Goal: Transaction & Acquisition: Purchase product/service

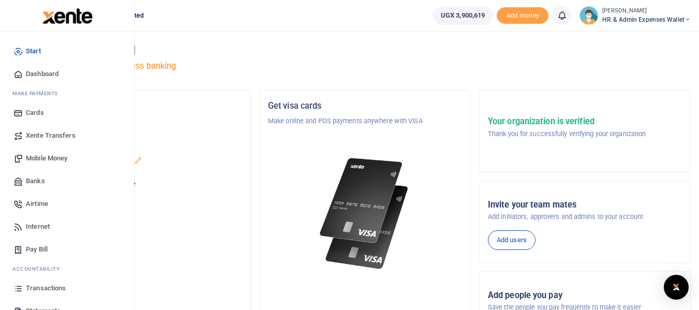
click at [53, 159] on span "Mobile Money" at bounding box center [46, 158] width 41 height 10
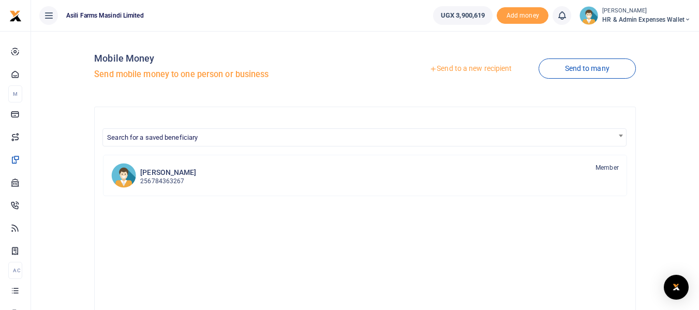
click at [438, 70] on link "Send to a new recipient" at bounding box center [470, 69] width 135 height 19
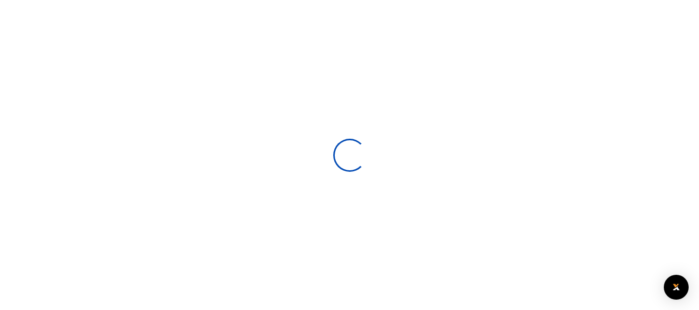
select select
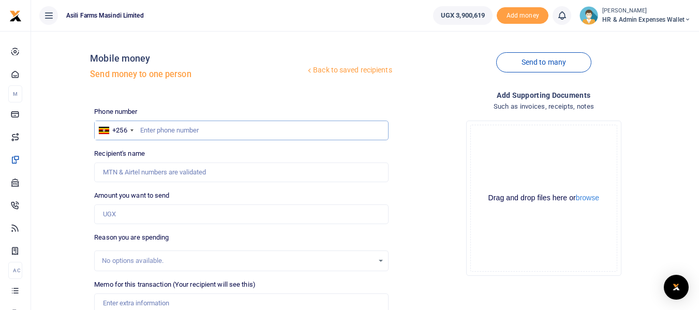
click at [170, 135] on input "text" at bounding box center [241, 131] width 294 height 20
type input "782446069"
type input "Ruth Mubbala Nabejja"
type input "782446069"
click at [142, 219] on input "Amount you want to send" at bounding box center [241, 214] width 294 height 20
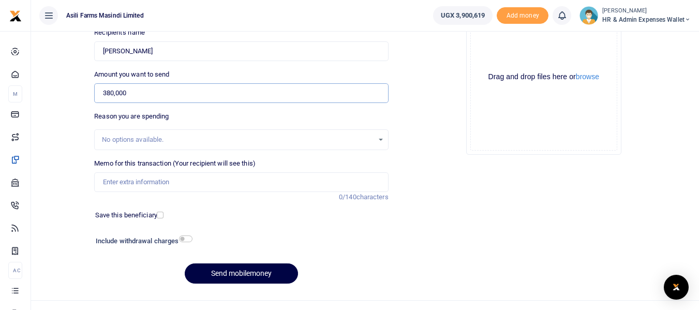
scroll to position [138, 0]
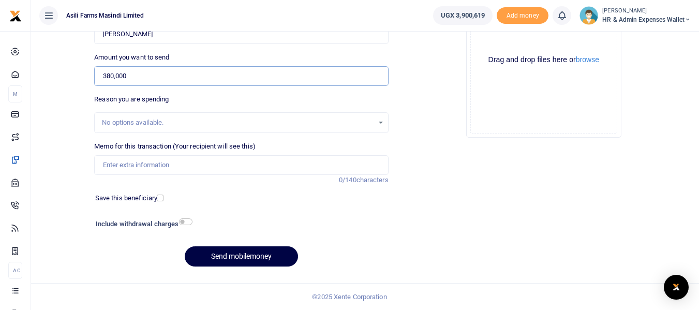
type input "380,000"
click at [120, 166] on input "Memo for this transaction (Your recipient will see this)" at bounding box center [241, 165] width 294 height 20
paste input "Payment for PVC Curtains for Directors Office"
type input "Payment for PVC Curtains for Directors Office"
click at [591, 57] on button "browse" at bounding box center [587, 60] width 23 height 8
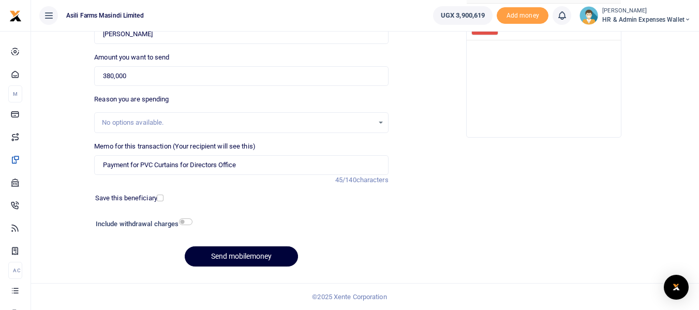
click at [235, 254] on button "Send mobilemoney" at bounding box center [241, 256] width 113 height 20
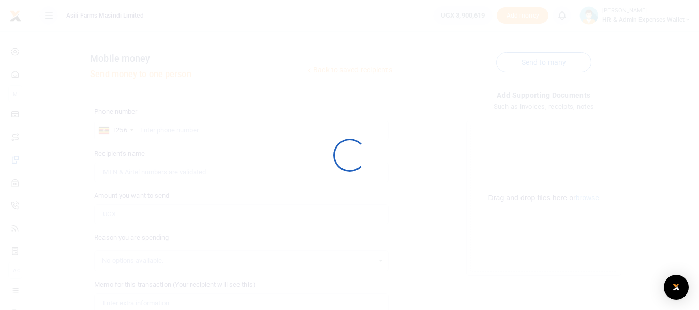
scroll to position [138, 0]
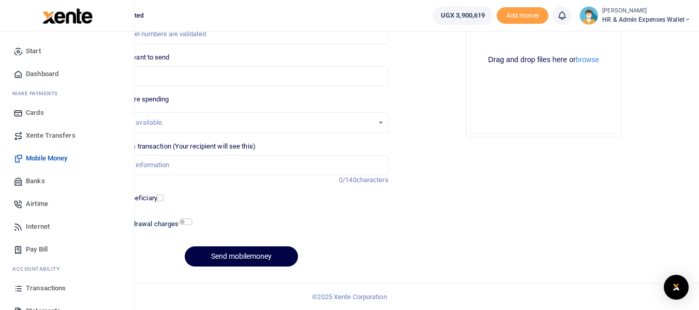
click at [61, 158] on span "Mobile Money" at bounding box center [46, 158] width 41 height 10
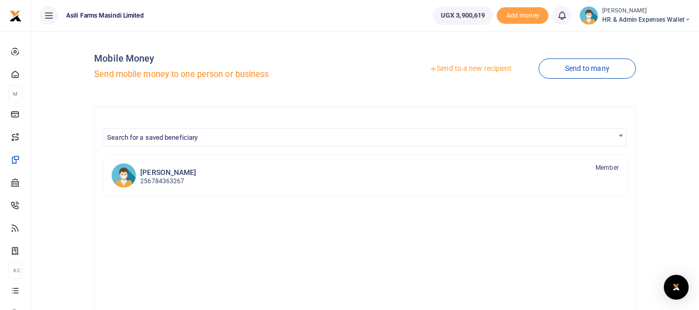
click at [464, 69] on link "Send to a new recipient" at bounding box center [470, 69] width 135 height 19
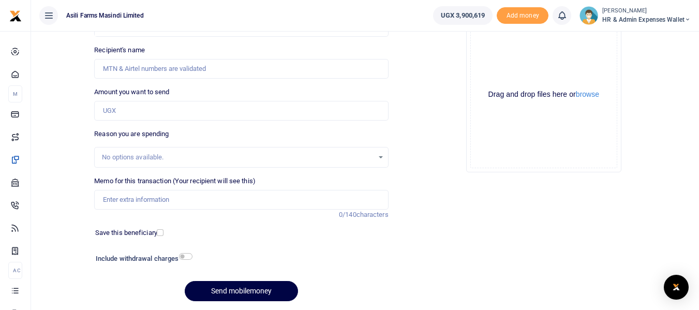
scroll to position [138, 0]
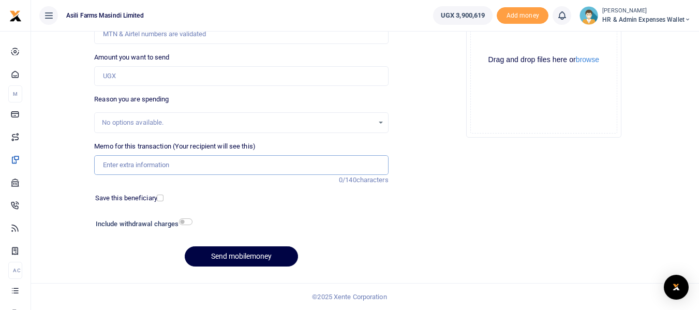
click at [131, 165] on input "Memo for this transaction (Your recipient will see this)" at bounding box center [241, 165] width 294 height 20
paste input "Payment for Matooke and other food items for Kigumba staff for 1st and 2nd WK […"
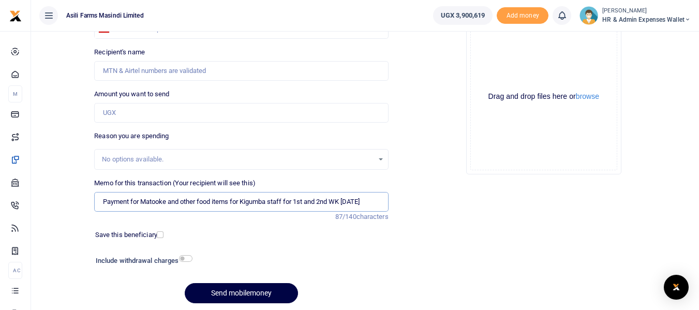
scroll to position [35, 0]
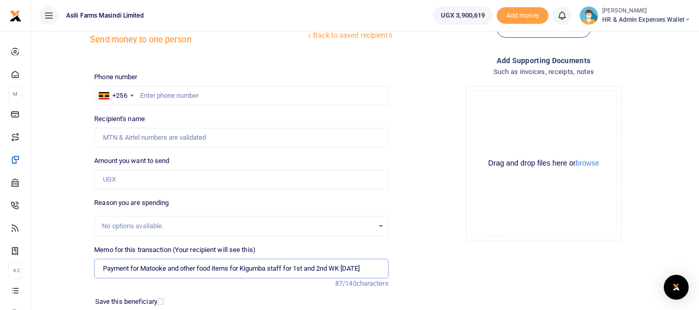
type input "Payment for Matooke and other food items for Kigumba staff for 1st and 2nd WK […"
click at [118, 182] on input "Amount you want to send" at bounding box center [241, 180] width 294 height 20
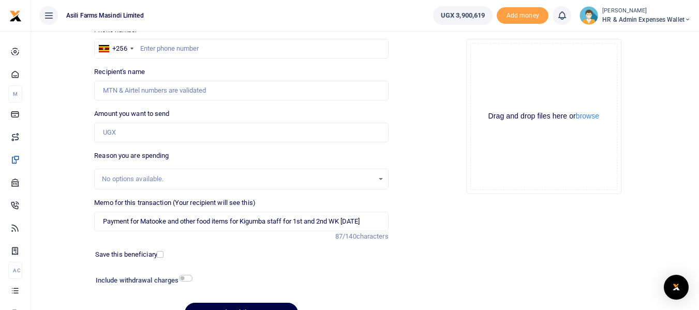
scroll to position [104, 0]
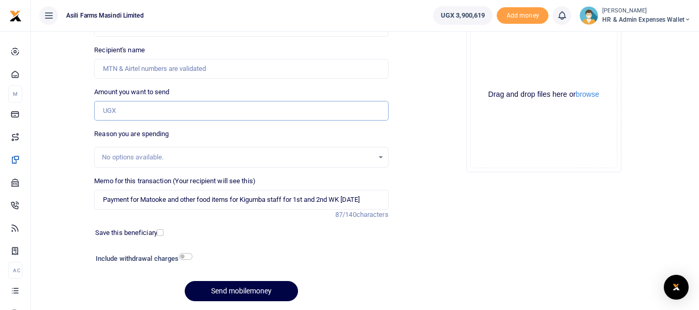
click at [131, 112] on input "Amount you want to send" at bounding box center [241, 111] width 294 height 20
type input "914,000"
click at [378, 196] on input "Payment for Matooke and other food items for Kigumba staff for 1st and 2nd WK […" at bounding box center [241, 200] width 294 height 20
click at [138, 153] on div "No options available." at bounding box center [237, 157] width 271 height 10
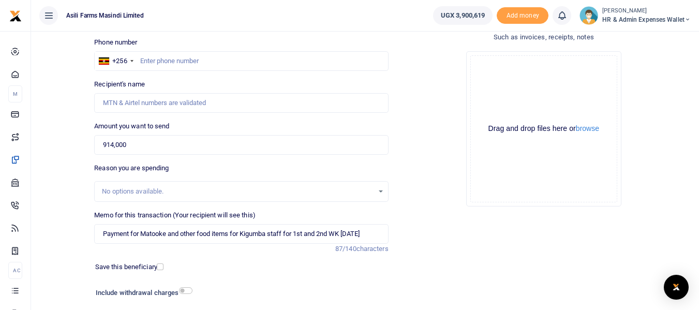
scroll to position [52, 0]
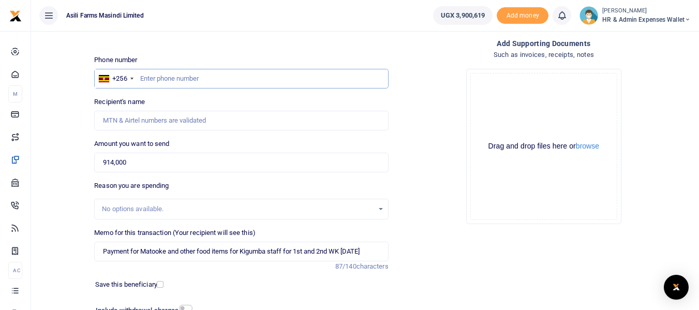
click at [148, 78] on input "text" at bounding box center [241, 79] width 294 height 20
type input "0782446069"
type input "Ruth Mubbala Nabejja"
drag, startPoint x: 192, startPoint y: 86, endPoint x: 138, endPoint y: 75, distance: 54.9
click at [138, 75] on input "0782446069" at bounding box center [241, 79] width 294 height 20
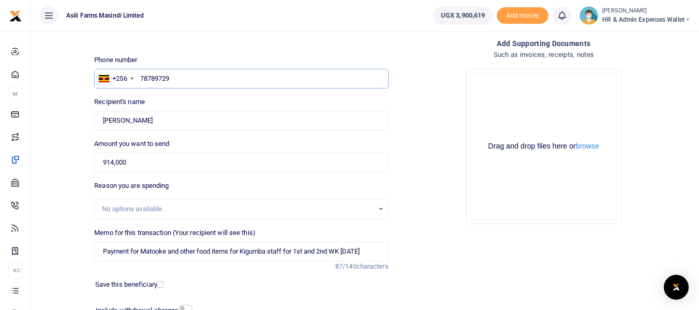
type input "787897294"
type input "[PERSON_NAME]"
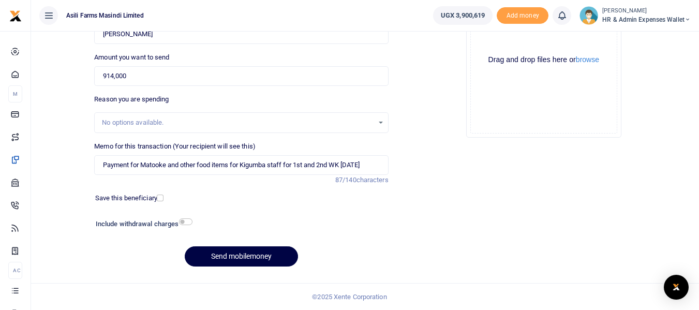
scroll to position [86, 0]
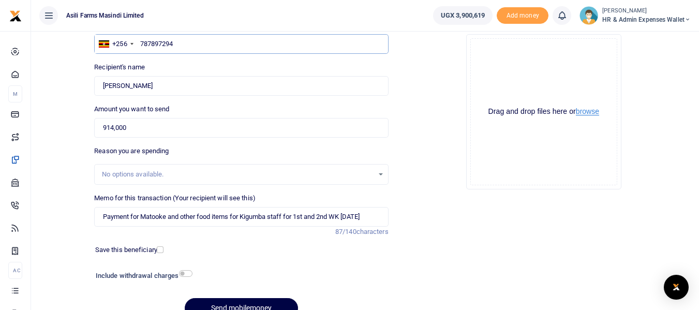
type input "787897294"
click at [595, 112] on button "browse" at bounding box center [587, 112] width 23 height 8
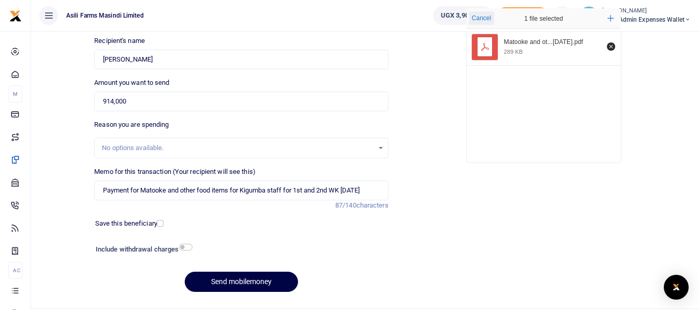
scroll to position [138, 0]
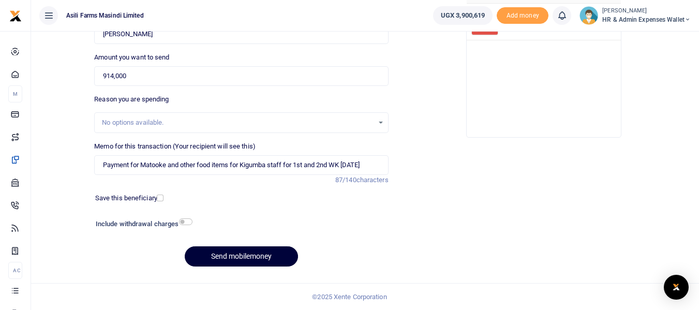
click at [240, 254] on button "Send mobilemoney" at bounding box center [241, 256] width 113 height 20
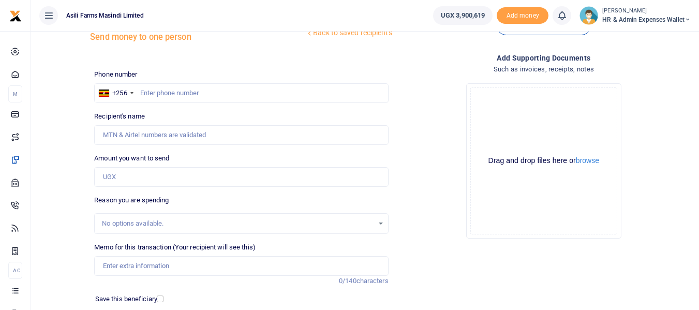
scroll to position [35, 0]
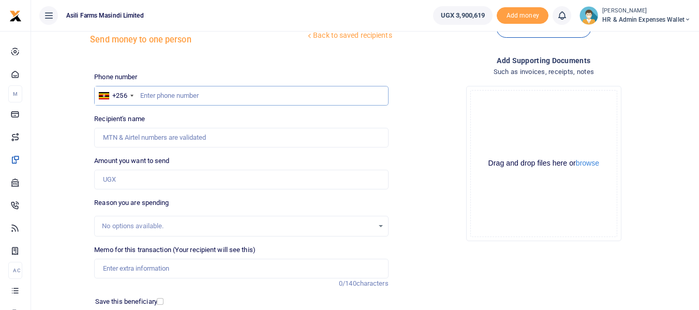
click at [158, 91] on input "text" at bounding box center [241, 96] width 294 height 20
click at [130, 265] on input "Memo for this transaction (Your recipient will see this)" at bounding box center [241, 269] width 294 height 20
paste input "Payment for Meat for Kigumba Staff for 1st and 2nd WK [DATE]"
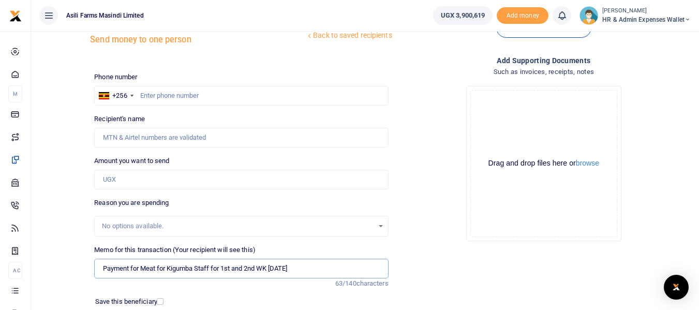
type input "Payment for Meat for Kigumba Staff for 1st and 2nd WK [DATE]"
click at [141, 181] on input "Amount you want to send" at bounding box center [241, 180] width 294 height 20
click at [147, 180] on input "Amount you want to send" at bounding box center [241, 180] width 294 height 20
click at [125, 180] on input "Amount you want to send" at bounding box center [241, 180] width 294 height 20
type input "234,000"
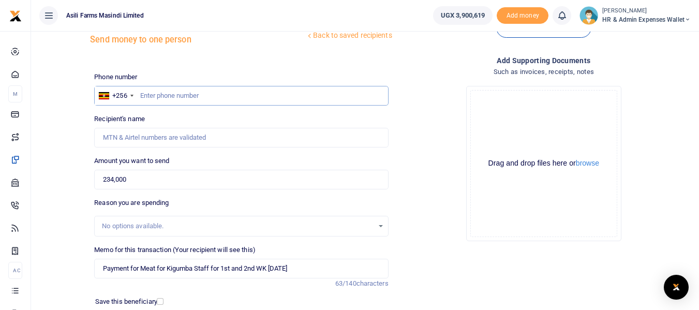
click at [168, 97] on input "text" at bounding box center [241, 96] width 294 height 20
type input "787897294"
type input "[PERSON_NAME]"
drag, startPoint x: 187, startPoint y: 97, endPoint x: 141, endPoint y: 97, distance: 46.1
click at [141, 97] on input "787897294" at bounding box center [241, 96] width 294 height 20
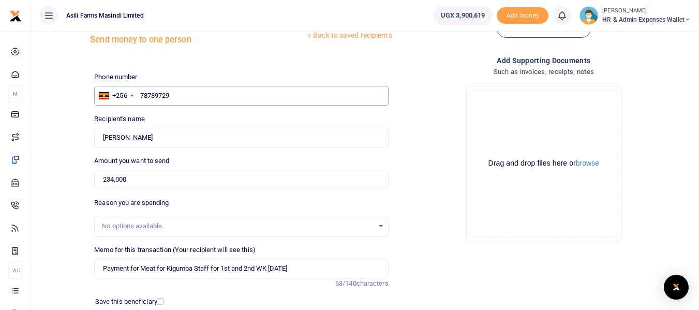
type input "787897294"
drag, startPoint x: 206, startPoint y: 97, endPoint x: 133, endPoint y: 94, distance: 73.0
click at [133, 94] on div "+256 Uganda +256 787897294" at bounding box center [241, 96] width 294 height 20
click at [157, 94] on input "text" at bounding box center [241, 96] width 294 height 20
drag, startPoint x: 161, startPoint y: 137, endPoint x: 92, endPoint y: 141, distance: 69.5
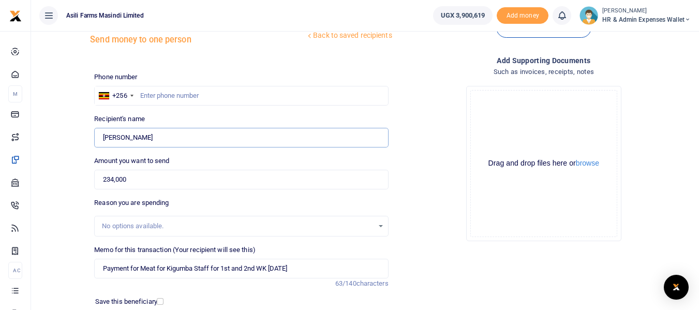
click at [92, 141] on div "Recipient's name Found Name is required." at bounding box center [241, 131] width 302 height 34
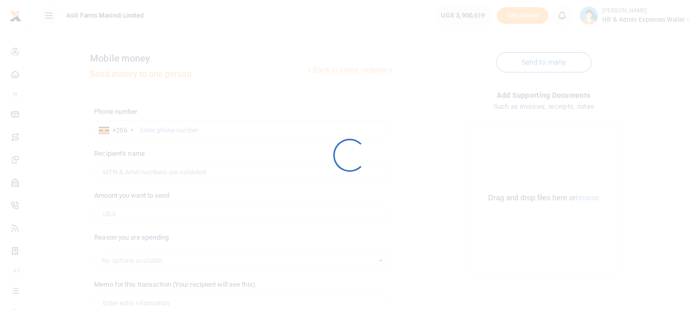
scroll to position [35, 0]
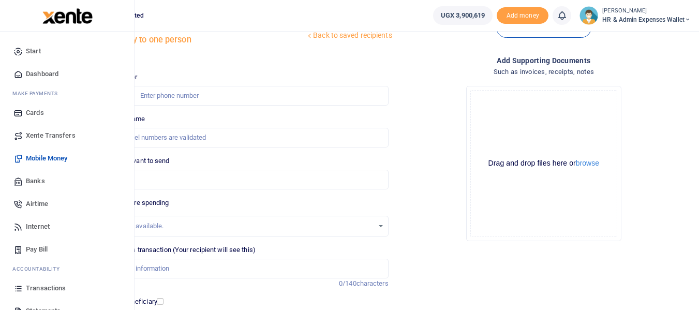
click at [60, 156] on span "Mobile Money" at bounding box center [46, 158] width 41 height 10
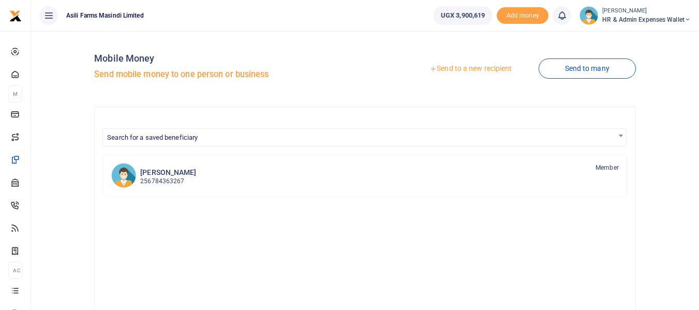
click at [459, 68] on link "Send to a new recipient" at bounding box center [470, 69] width 135 height 19
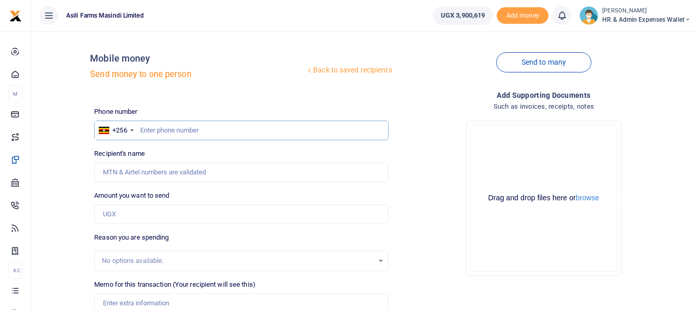
click at [153, 130] on input "text" at bounding box center [241, 131] width 294 height 20
type input "787897294"
type input "[PERSON_NAME]"
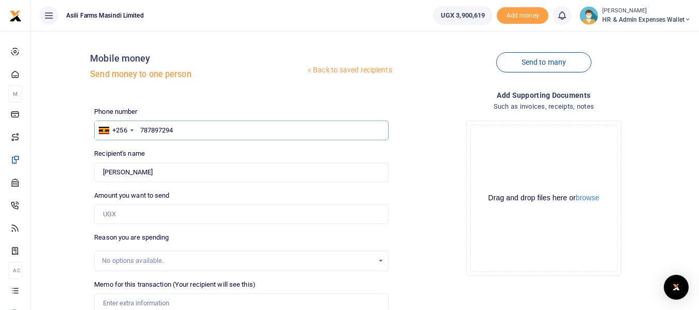
type input "787897294"
click at [122, 213] on input "Amount you want to send" at bounding box center [241, 214] width 294 height 20
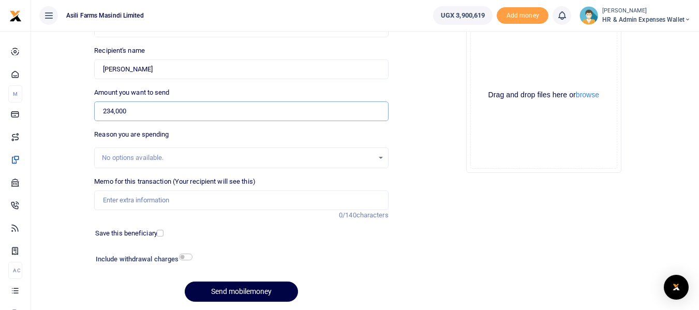
scroll to position [138, 0]
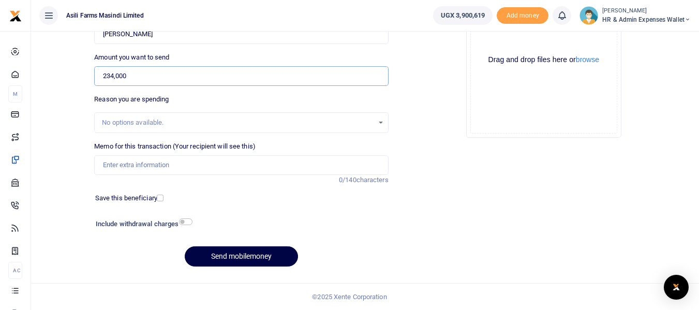
type input "234,000"
click at [143, 161] on input "Memo for this transaction (Your recipient will see this)" at bounding box center [241, 165] width 294 height 20
paste input "Payment for Meat for Kigumba Staff for 1st and 2nd WK Sept 2025"
type input "Payment for Meat for Kigumba Staff for 1st and 2nd WK Sept 2025"
click at [593, 63] on button "browse" at bounding box center [587, 60] width 23 height 8
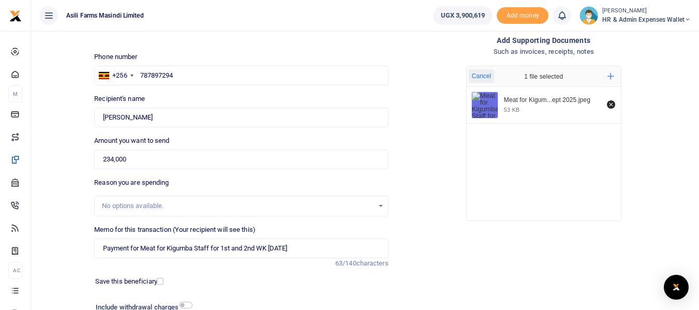
scroll to position [104, 0]
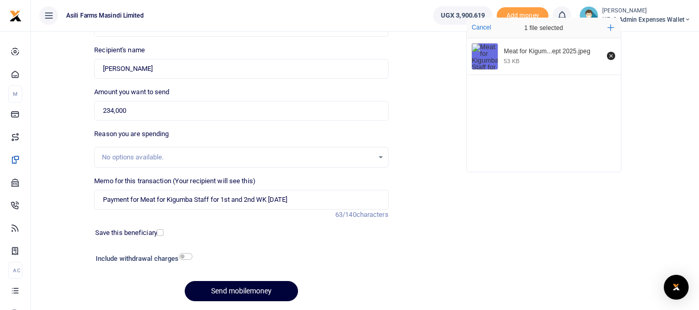
click at [238, 288] on button "Send mobilemoney" at bounding box center [241, 291] width 113 height 20
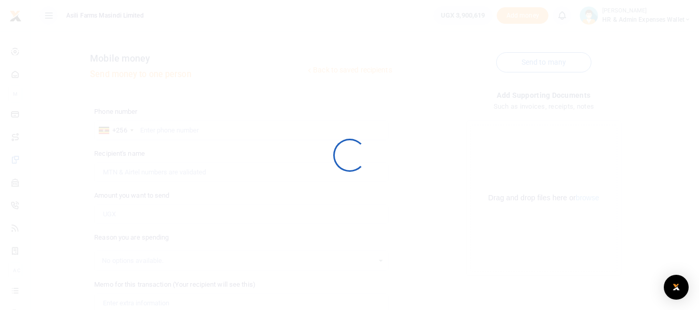
scroll to position [104, 0]
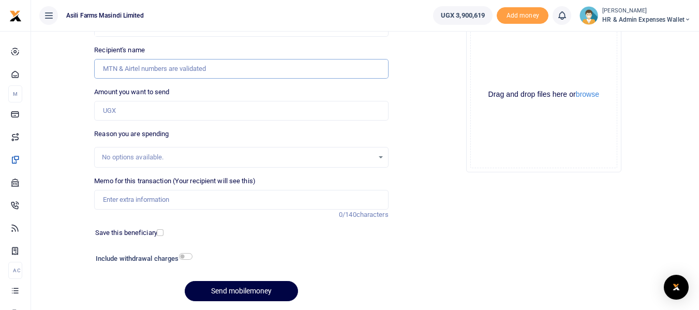
click at [161, 71] on input "Recipient's name" at bounding box center [241, 69] width 294 height 20
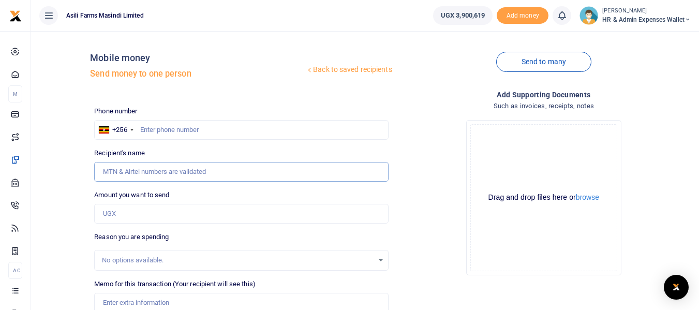
scroll to position [0, 0]
click at [164, 133] on input "text" at bounding box center [241, 131] width 294 height 20
type input "0"
type input "787897294"
type input "[PERSON_NAME]"
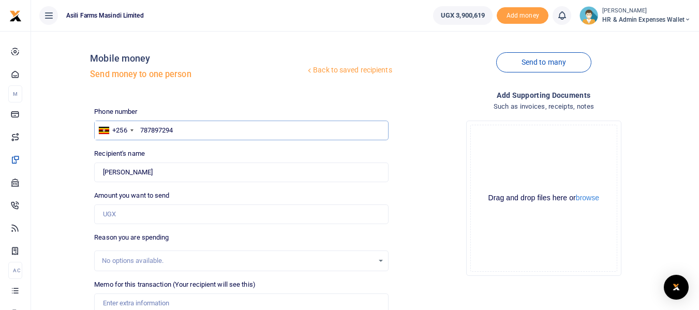
type input "787897294"
click at [142, 213] on input "Amount you want to send" at bounding box center [241, 214] width 294 height 20
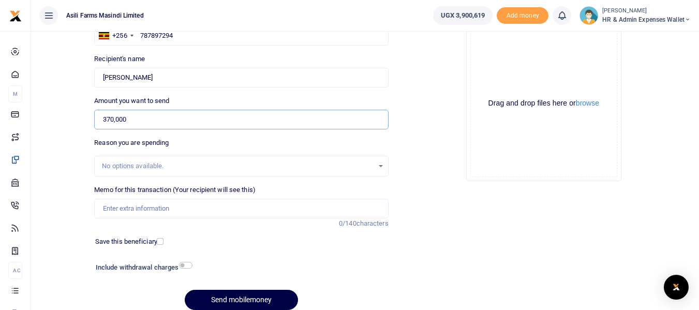
scroll to position [104, 0]
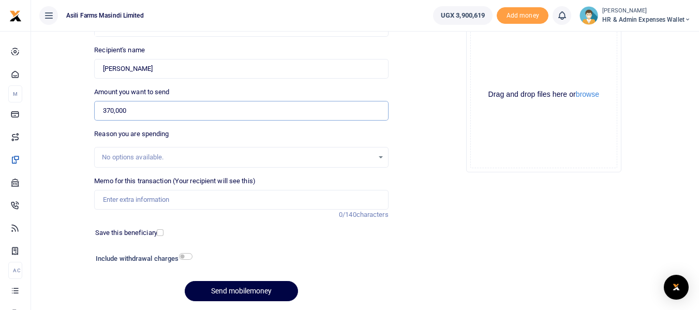
type input "370,000"
click at [125, 203] on input "Memo for this transaction (Your recipient will see this)" at bounding box center [241, 200] width 294 height 20
paste input "Payment for Chicken and Fish for 1st and 2nd WK Sept 2025"
type input "Payment for Chicken and Fish for 1st and 2nd WK Sept 2025"
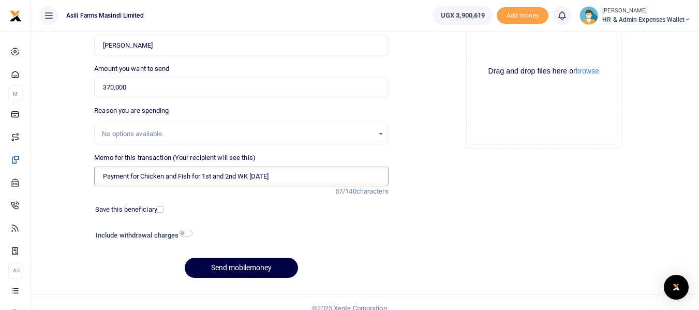
scroll to position [138, 0]
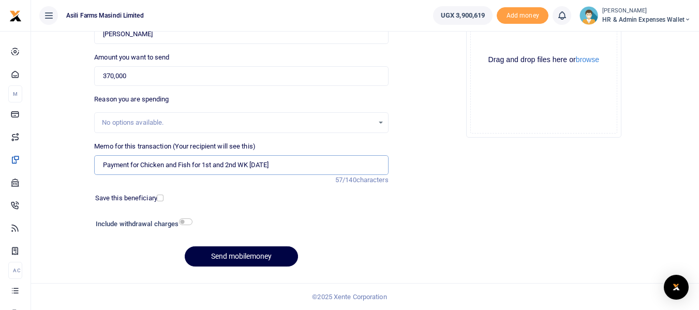
drag, startPoint x: 298, startPoint y: 164, endPoint x: 100, endPoint y: 161, distance: 197.2
click at [100, 161] on input "Payment for Chicken and Fish for 1st and 2nd WK Sept 2025" at bounding box center [241, 165] width 294 height 20
paste input "Payment for Chicken and Fish for 1st and 2nd WK Sept 2025"
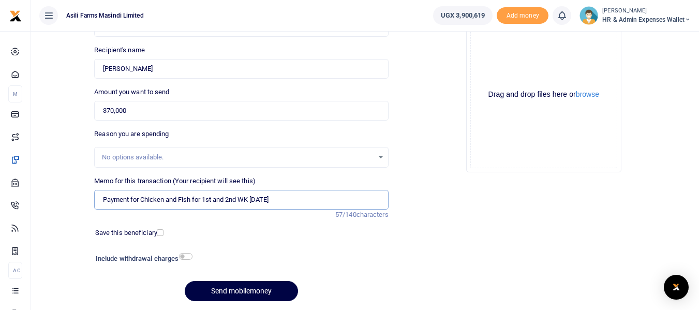
scroll to position [0, 0]
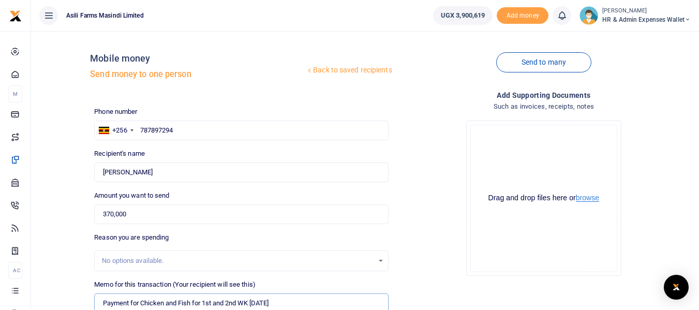
type input "Payment for Chicken and Fish for 1st and 2nd WK Sept 2025"
click at [592, 199] on button "browse" at bounding box center [587, 198] width 23 height 8
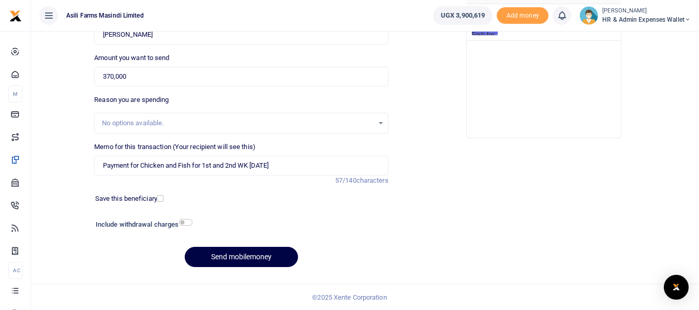
scroll to position [138, 0]
click at [248, 256] on button "Send mobilemoney" at bounding box center [241, 256] width 113 height 20
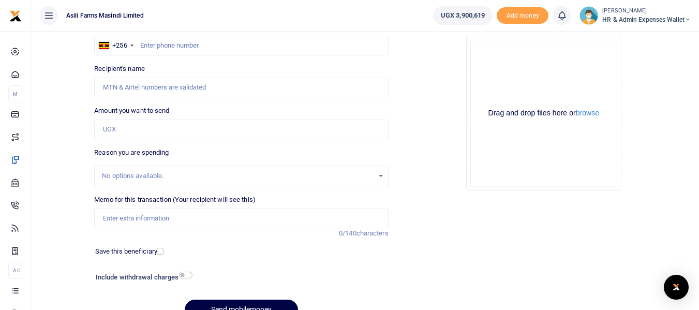
scroll to position [104, 0]
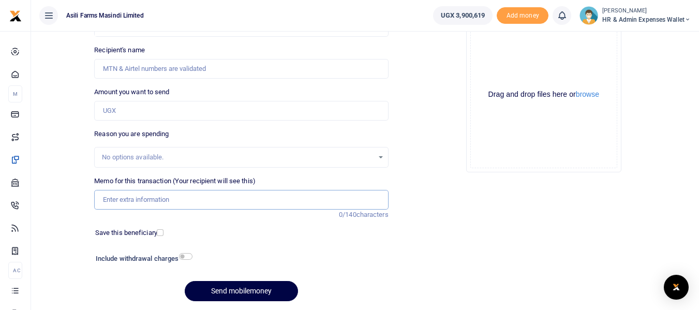
paste input "Payment for Sugar and other items for for [DATE]"
type input "Payment for Sugar and other items for for [DATE]"
click at [141, 109] on input "Amount you want to send" at bounding box center [241, 111] width 294 height 20
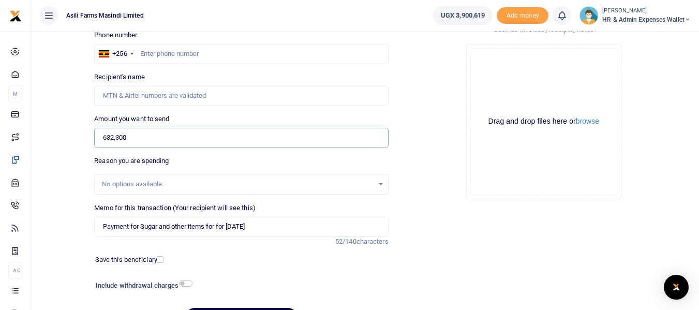
scroll to position [52, 0]
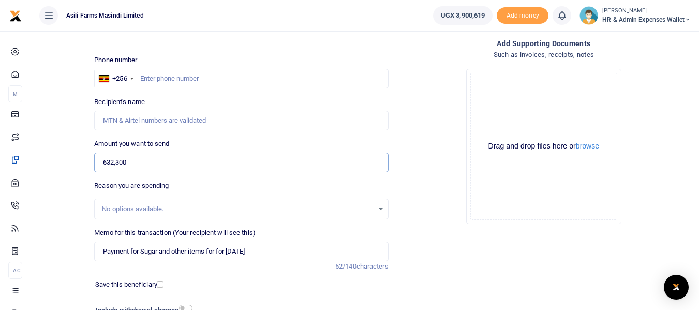
type input "632,300"
click at [148, 76] on input "text" at bounding box center [241, 79] width 294 height 20
type input "787897294"
type input "[PERSON_NAME]"
drag, startPoint x: 179, startPoint y: 78, endPoint x: 139, endPoint y: 79, distance: 39.9
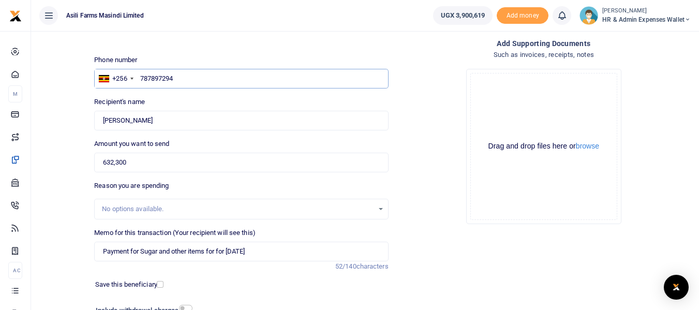
click at [139, 79] on input "787897294" at bounding box center [241, 79] width 294 height 20
type input "781104694"
type input "[PERSON_NAME]"
type input "781104694"
click at [593, 145] on button "browse" at bounding box center [587, 146] width 23 height 8
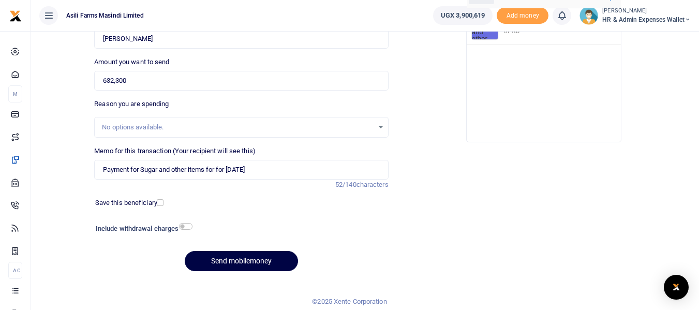
scroll to position [138, 0]
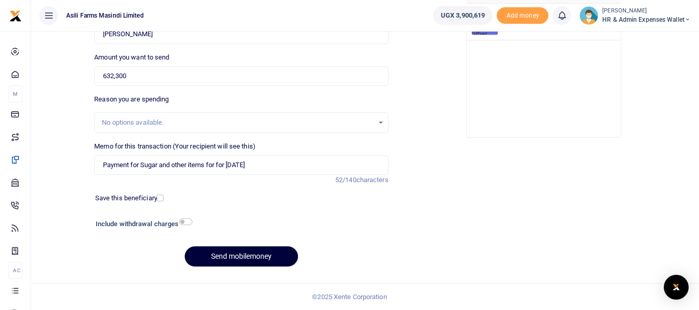
click at [230, 253] on button "Send mobilemoney" at bounding box center [241, 256] width 113 height 20
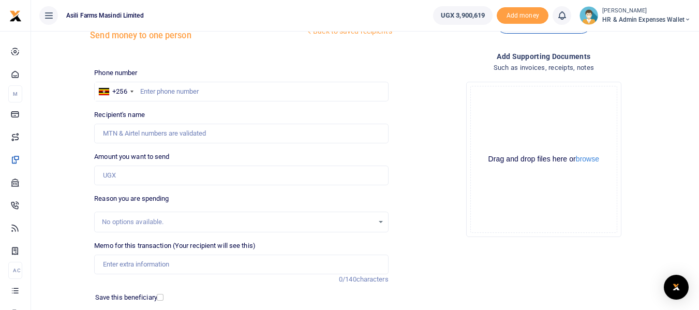
scroll to position [35, 0]
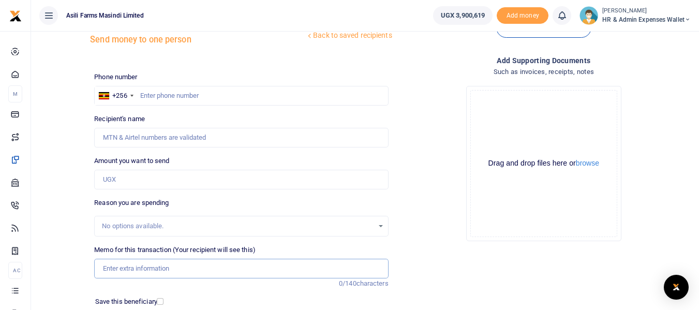
paste input "Payment for Office stationaries from Kikubo for Sept 2025"
type input "Payment for Office stationaries from Kikubo for Sept 2025"
click at [140, 186] on input "Amount you want to send" at bounding box center [241, 180] width 294 height 20
type input "508,000"
click at [154, 98] on input "text" at bounding box center [241, 96] width 294 height 20
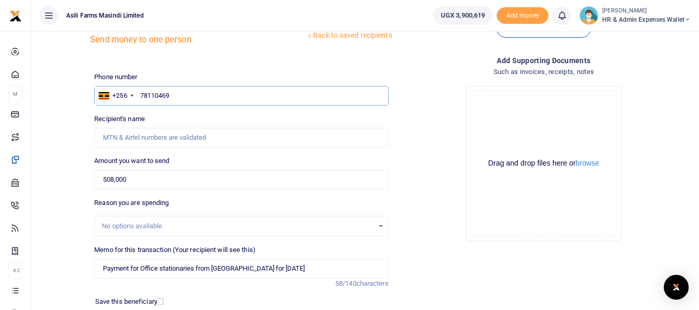
type input "781104694"
type input "Amori Isabella"
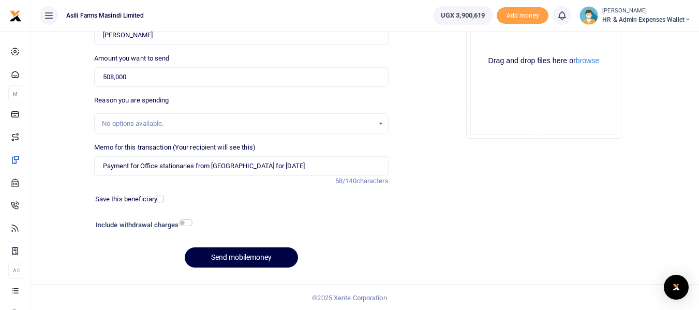
scroll to position [138, 0]
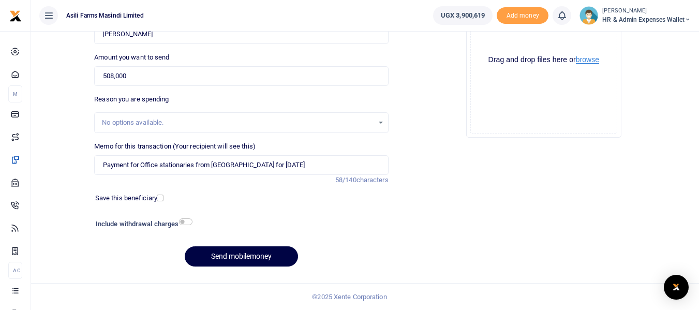
type input "781104694"
click at [592, 61] on button "browse" at bounding box center [587, 60] width 23 height 8
click at [227, 255] on button "Send mobilemoney" at bounding box center [241, 256] width 113 height 20
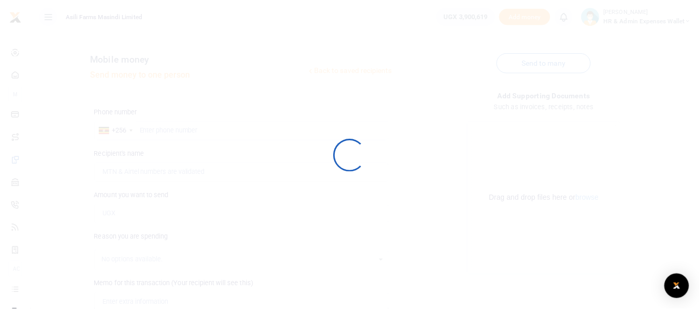
scroll to position [138, 0]
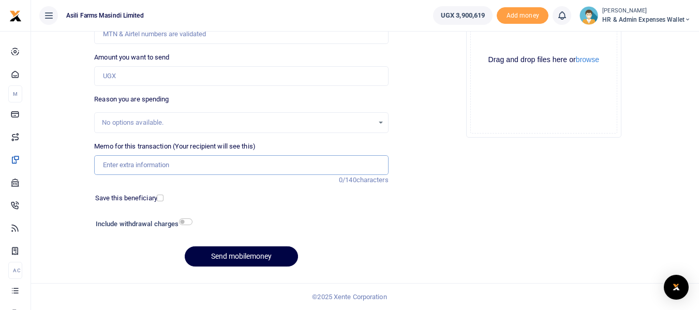
click at [112, 160] on input "Memo for this transaction (Your recipient will see this)" at bounding box center [241, 165] width 294 height 20
paste input "Payment for Kigumba Ream and other items for Sept 2025"
type input "Payment for Kigumba Ream and other items for Sept 2025"
click at [123, 79] on input "Amount you want to send" at bounding box center [241, 76] width 294 height 20
type input "346,000"
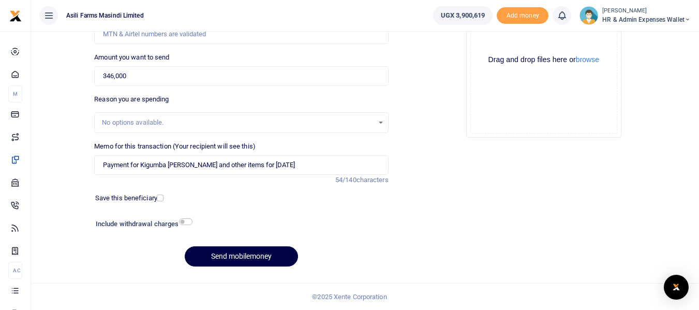
click at [445, 226] on div "Add supporting Documents Such as invoices, receipts, notes Drop your files here…" at bounding box center [544, 113] width 302 height 324
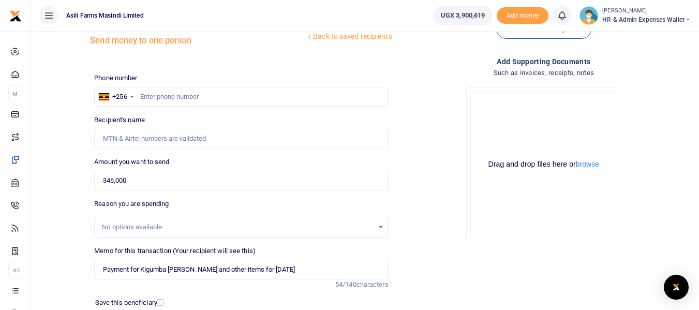
scroll to position [52, 0]
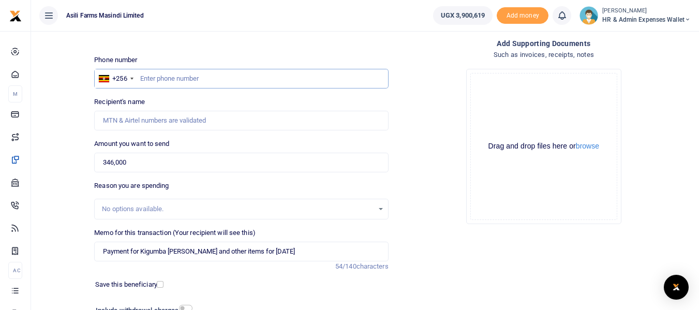
click at [159, 78] on input "text" at bounding box center [241, 79] width 294 height 20
type input "783071807"
type input "Grace Nyamageny"
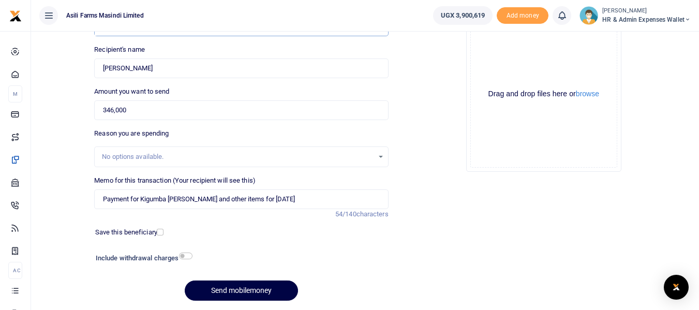
scroll to position [86, 0]
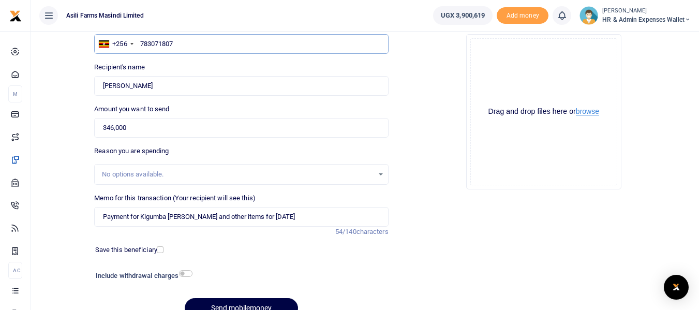
type input "783071807"
click at [583, 110] on button "browse" at bounding box center [587, 112] width 23 height 8
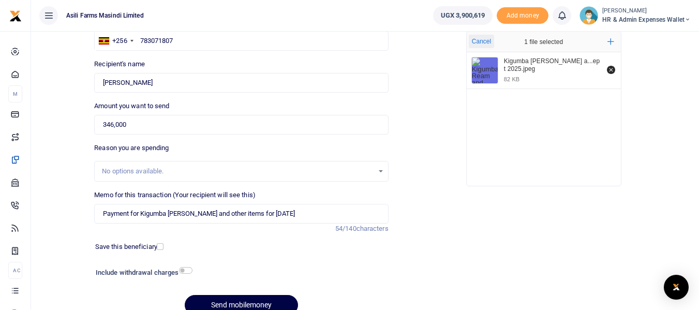
scroll to position [138, 0]
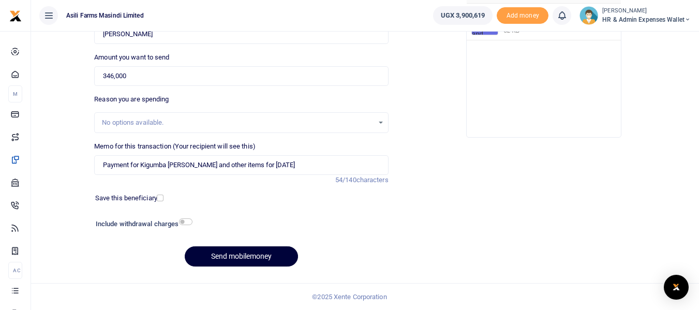
click at [259, 254] on button "Send mobilemoney" at bounding box center [241, 256] width 113 height 20
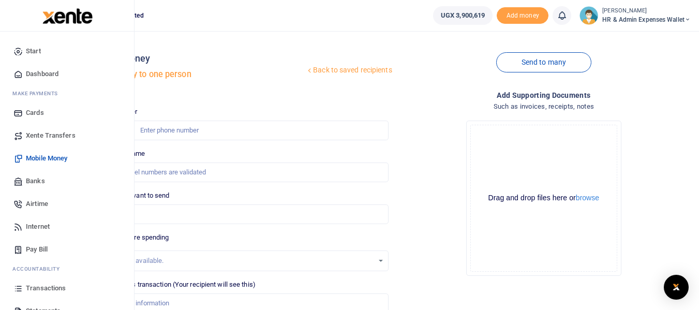
click at [60, 155] on span "Mobile Money" at bounding box center [46, 158] width 41 height 10
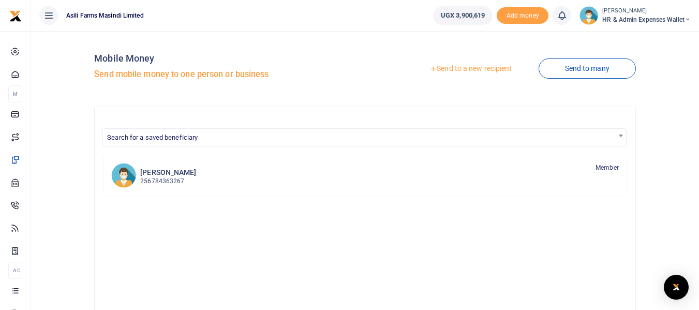
click at [453, 72] on link "Send to a new recipient" at bounding box center [470, 69] width 135 height 19
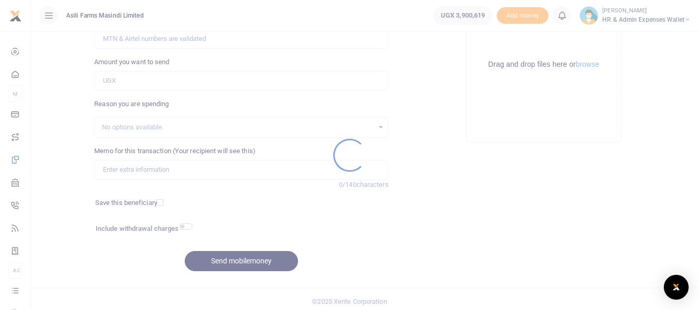
scroll to position [138, 0]
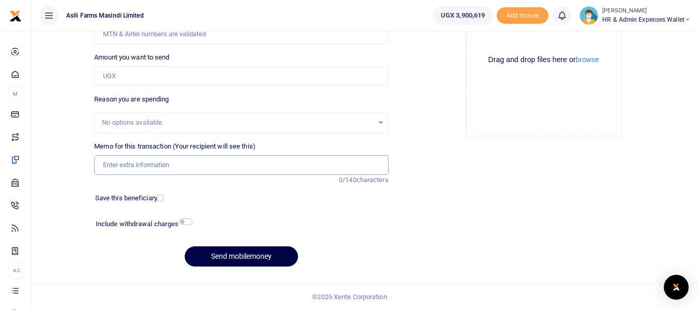
click at [135, 164] on input "Memo for this transaction (Your recipient will see this)" at bounding box center [241, 165] width 294 height 20
paste input "Payment for Matooke and other food items for Kigumba staff for 3rd and 4th WK […"
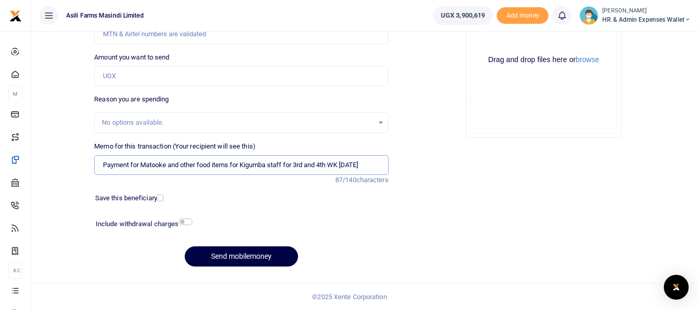
type input "Payment for Matooke and other food items for Kigumba staff for 3rd and 4th WK […"
click at [122, 76] on input "Amount you want to send" at bounding box center [241, 76] width 294 height 20
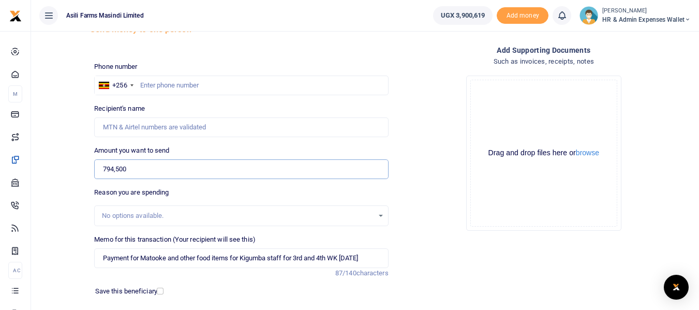
scroll to position [35, 0]
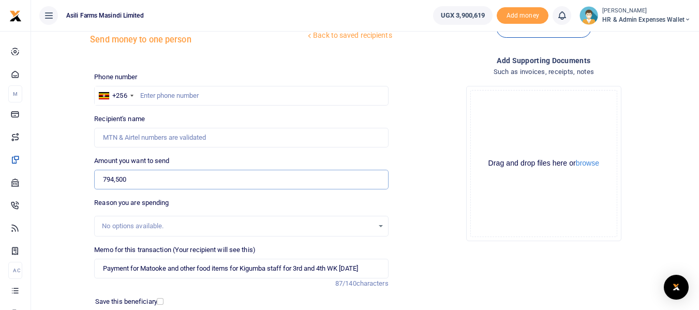
type input "794,500"
click at [146, 95] on input "text" at bounding box center [241, 96] width 294 height 20
type input "787897294"
type input "[PERSON_NAME]"
type input "787897294"
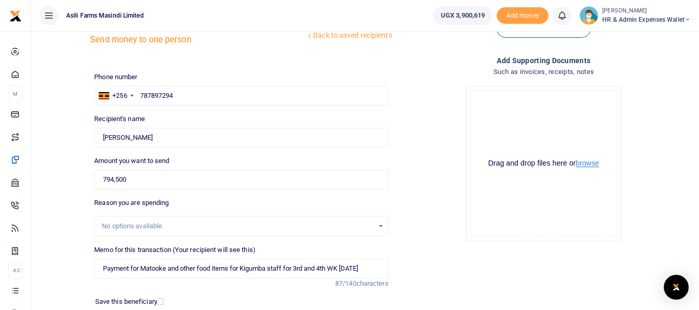
click at [587, 160] on button "browse" at bounding box center [587, 163] width 23 height 8
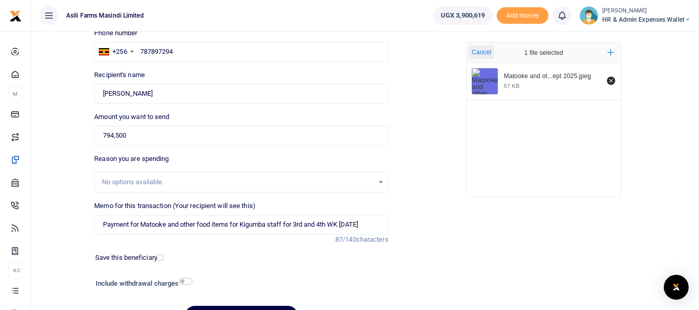
scroll to position [138, 0]
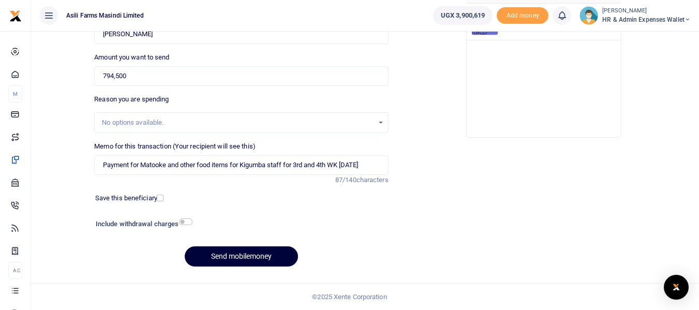
click at [248, 255] on button "Send mobilemoney" at bounding box center [241, 256] width 113 height 20
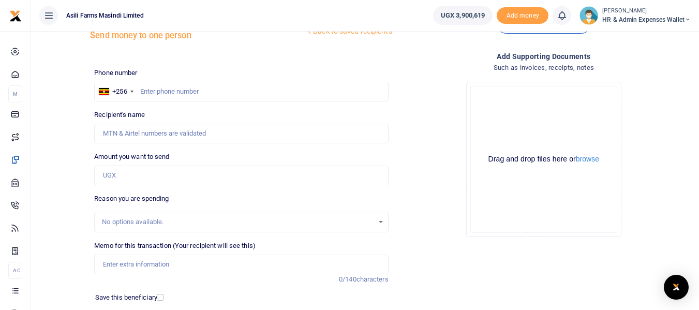
scroll to position [35, 0]
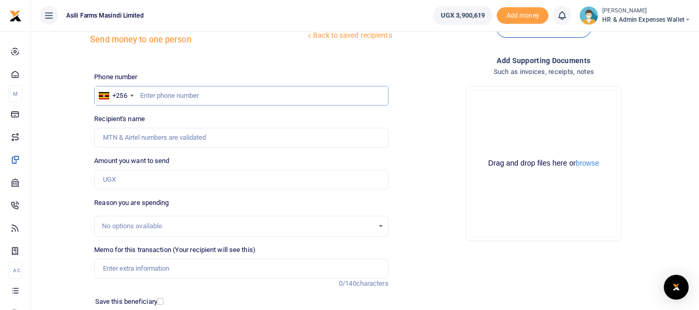
click at [159, 99] on input "text" at bounding box center [241, 96] width 294 height 20
click at [127, 271] on input "Memo for this transaction (Your recipient will see this)" at bounding box center [241, 269] width 294 height 20
paste input "Payment for Meat for Kigumba Staff for 3rd and 4th WK [DATE]"
type input "Payment for Meat for Kigumba Staff for 3rd and 4th WK [DATE]"
click at [159, 97] on input "text" at bounding box center [241, 96] width 294 height 20
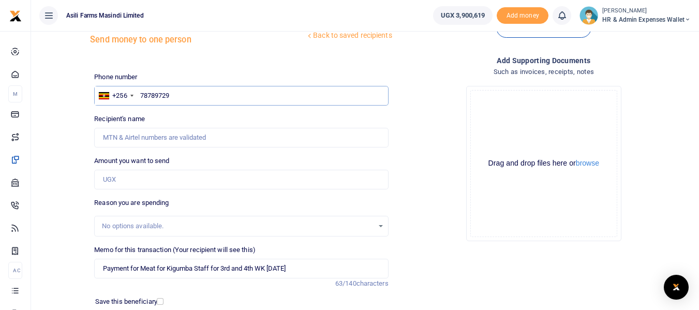
type input "787897294"
type input "[PERSON_NAME]"
type input "787897294"
click at [135, 183] on input "Amount you want to send" at bounding box center [241, 180] width 294 height 20
type input "234,000"
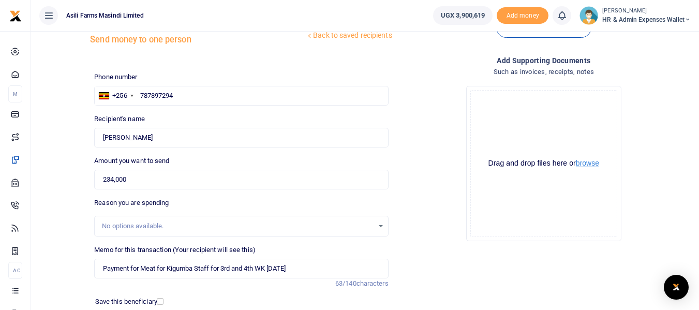
click at [590, 159] on button "browse" at bounding box center [587, 163] width 23 height 8
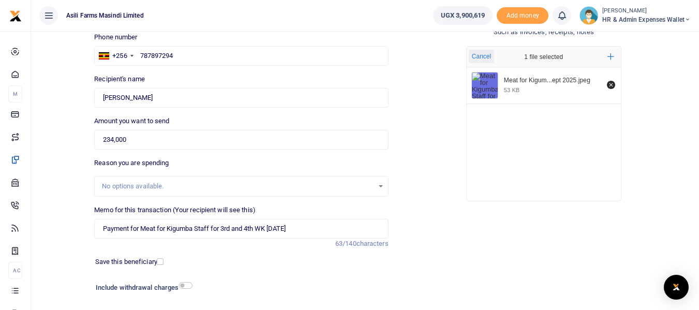
scroll to position [138, 0]
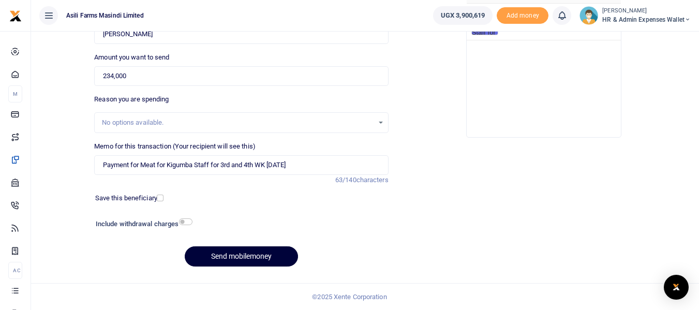
click at [256, 256] on button "Send mobilemoney" at bounding box center [241, 256] width 113 height 20
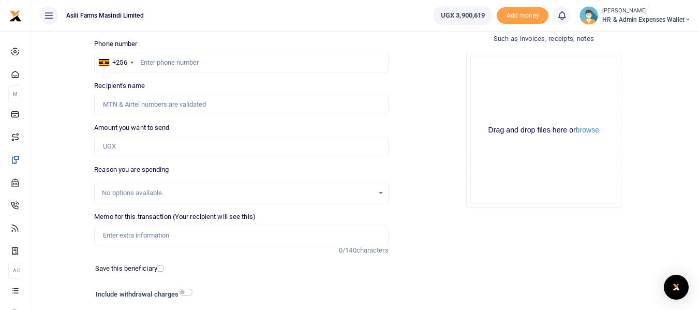
scroll to position [52, 0]
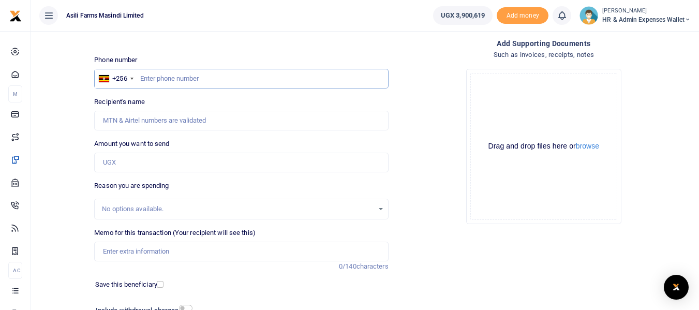
click at [184, 79] on input "text" at bounding box center [241, 79] width 294 height 20
type input "787897294"
type input "[PERSON_NAME]"
type input "787897294"
click at [123, 161] on input "Amount you want to send" at bounding box center [241, 163] width 294 height 20
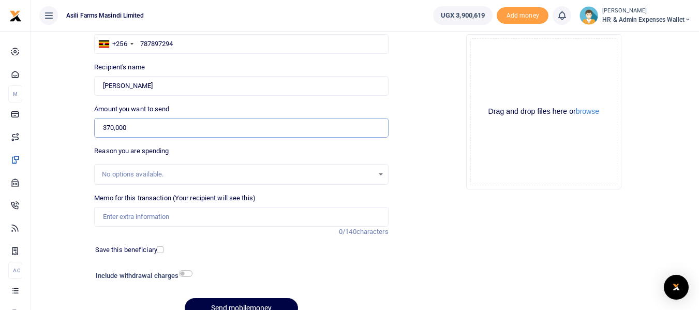
scroll to position [104, 0]
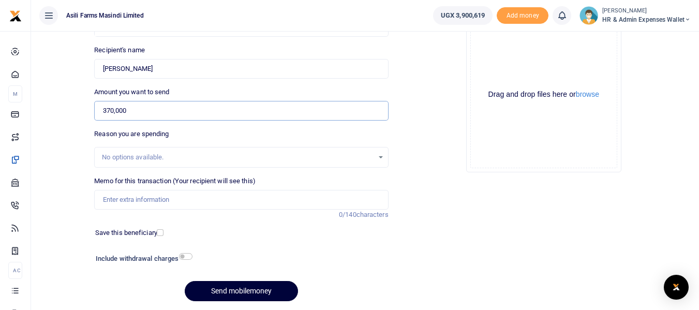
type input "370,000"
click at [126, 203] on input "Memo for this transaction (Your recipient will see this)" at bounding box center [241, 200] width 294 height 20
paste input "Payment for Chicken and Fish for 3rd and 4th WK [DATE]"
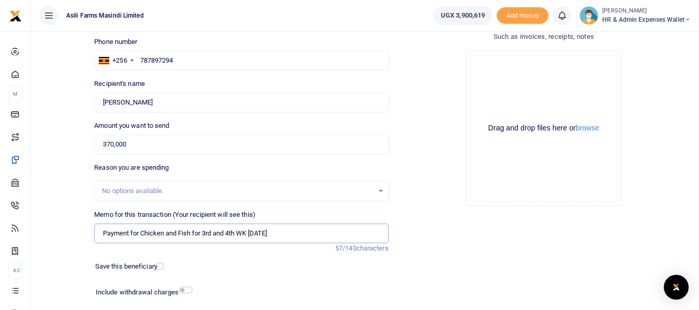
scroll to position [52, 0]
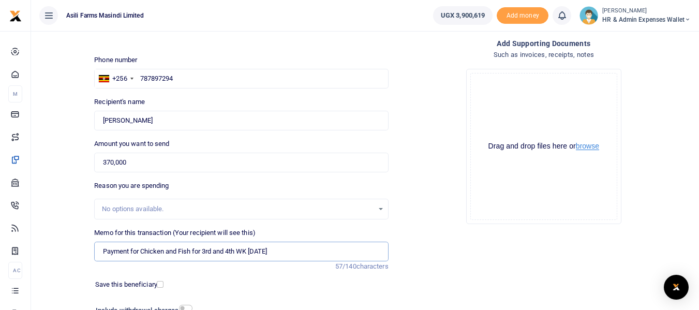
type input "Payment for Chicken and Fish for 3rd and 4th WK [DATE]"
click at [584, 146] on button "browse" at bounding box center [587, 146] width 23 height 8
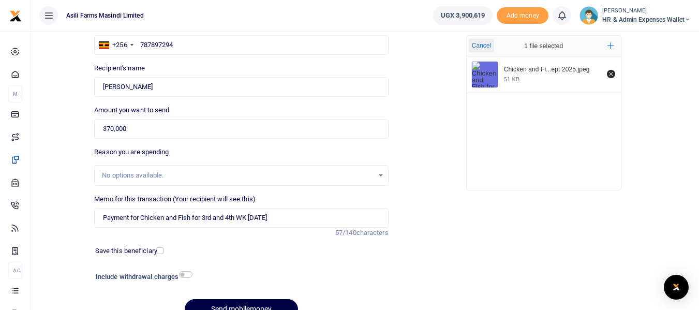
scroll to position [104, 0]
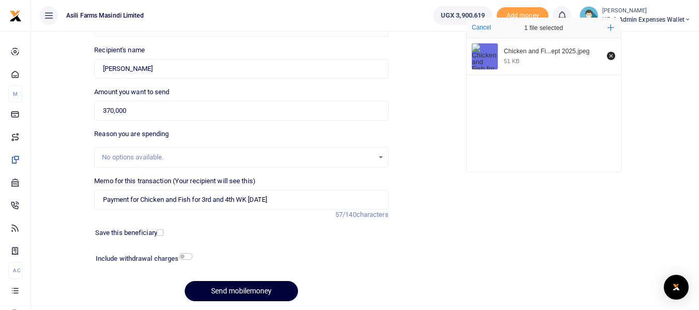
click at [231, 290] on button "Send mobilemoney" at bounding box center [241, 291] width 113 height 20
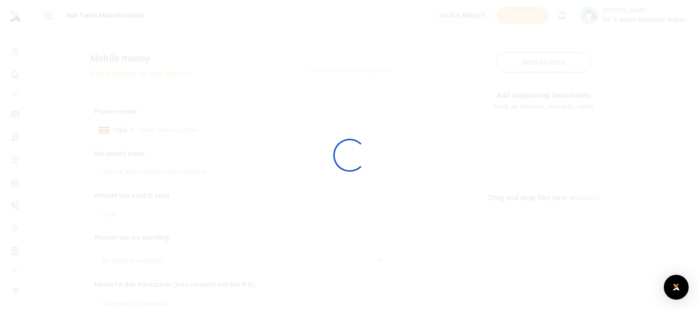
scroll to position [104, 0]
